Goal: Task Accomplishment & Management: Complete application form

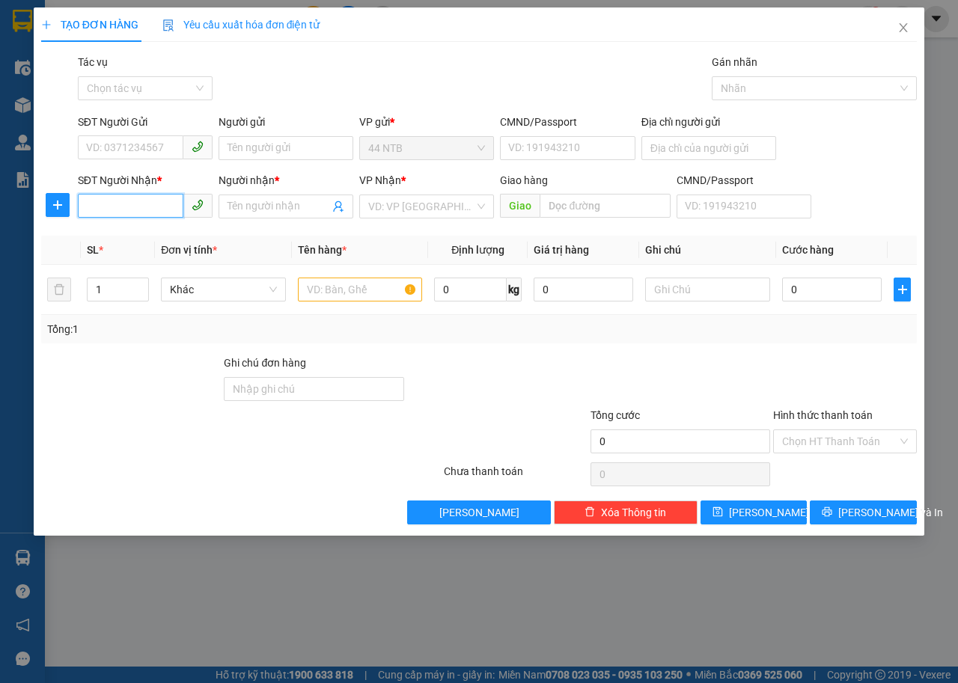
click at [124, 196] on input "SĐT Người Nhận *" at bounding box center [131, 206] width 106 height 24
type input "0931210990"
click at [165, 233] on div "0931210990 - [GEOGRAPHIC_DATA]" at bounding box center [171, 236] width 168 height 16
type input "[PERSON_NAME]"
type input "0931210990"
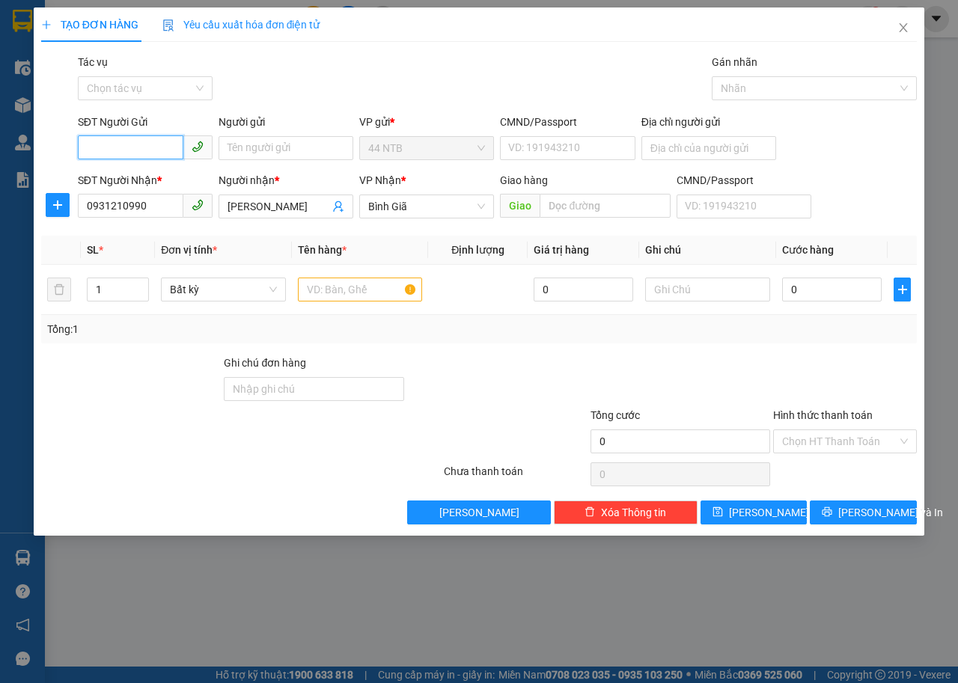
click at [148, 144] on input "SĐT Người Gửi" at bounding box center [131, 147] width 106 height 24
click at [140, 232] on div "0899019163 - Duy" at bounding box center [145, 226] width 117 height 16
type input "0899019163"
type input "Duy"
type input "079070015216"
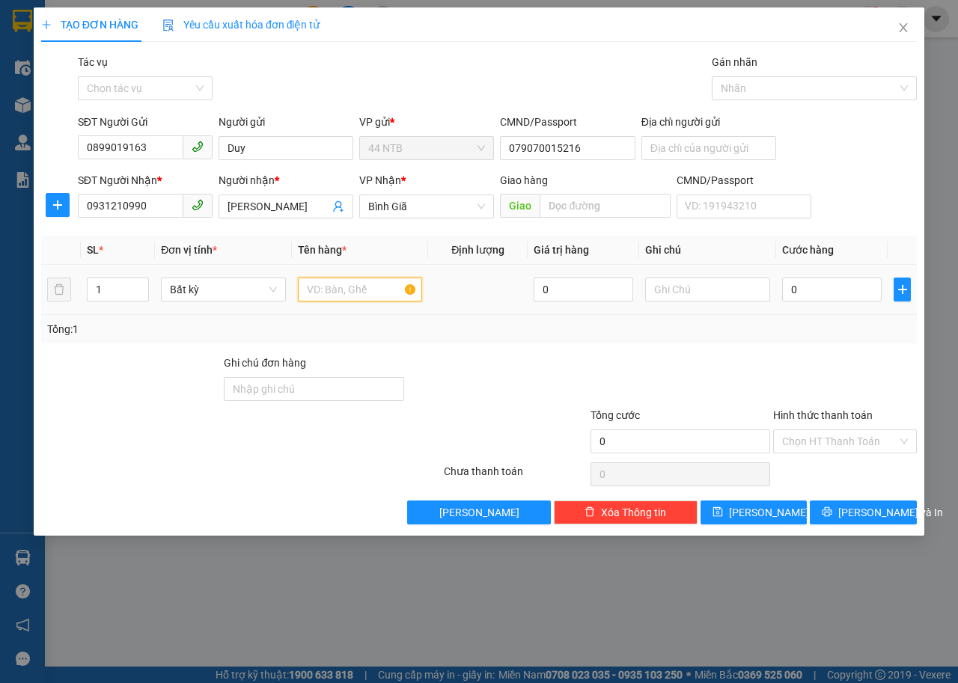
click at [326, 298] on input "text" at bounding box center [360, 290] width 125 height 24
type input "HOP"
click at [797, 306] on td "0" at bounding box center [831, 290] width 111 height 50
click at [798, 292] on input "0" at bounding box center [832, 290] width 100 height 24
type input "3"
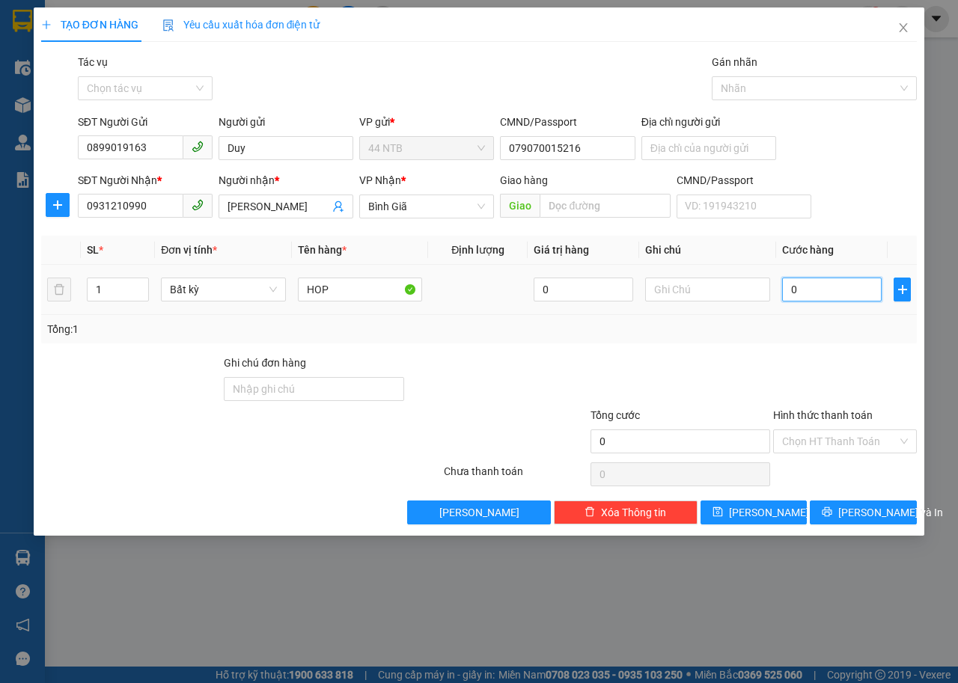
type input "3"
type input "30"
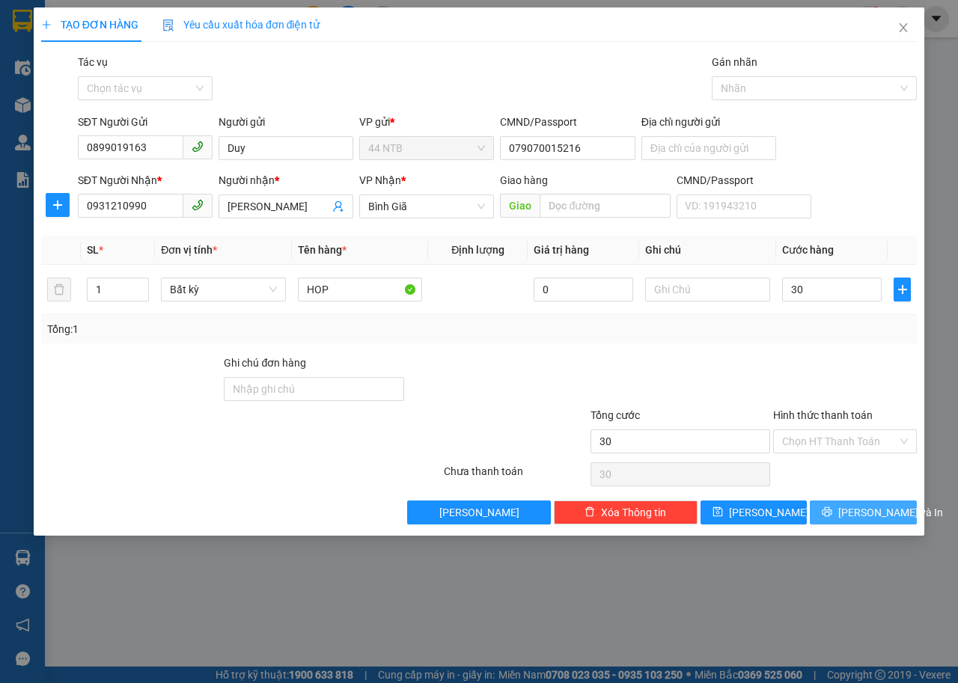
type input "30.000"
click at [899, 505] on button "[PERSON_NAME] và In" at bounding box center [863, 513] width 107 height 24
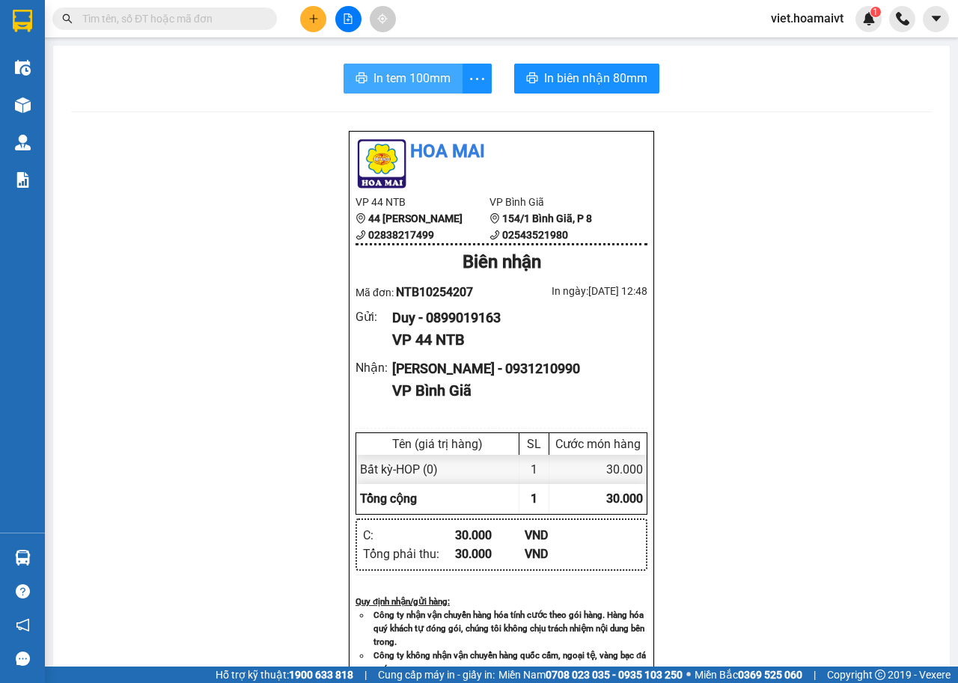
click at [403, 78] on span "In tem 100mm" at bounding box center [411, 78] width 77 height 19
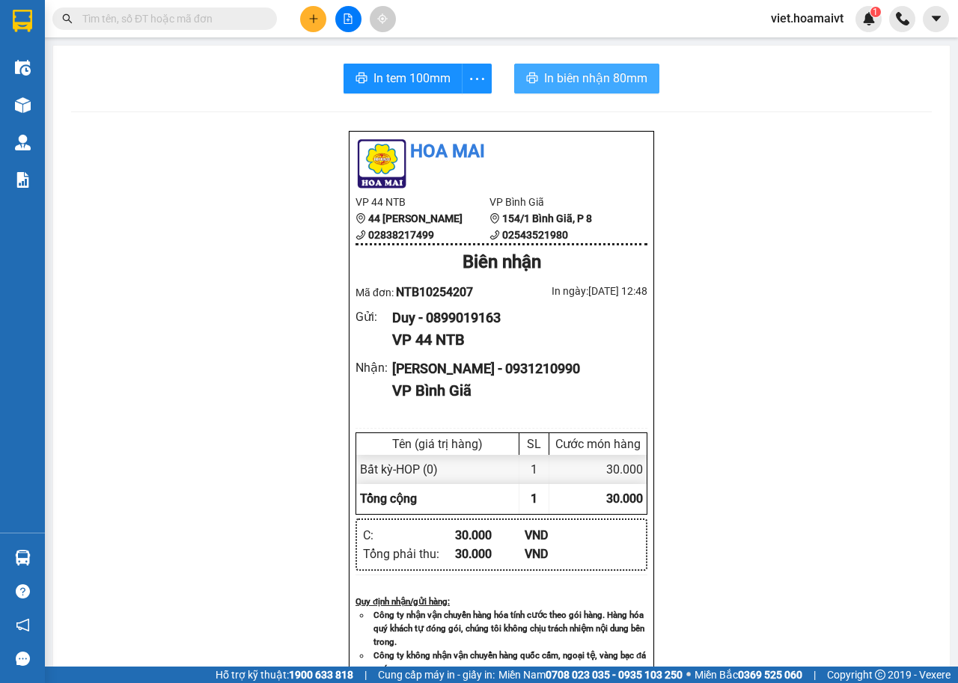
drag, startPoint x: 613, startPoint y: 77, endPoint x: 647, endPoint y: 76, distance: 34.4
click at [613, 77] on span "In biên nhận 80mm" at bounding box center [595, 78] width 103 height 19
